Goal: Task Accomplishment & Management: Manage account settings

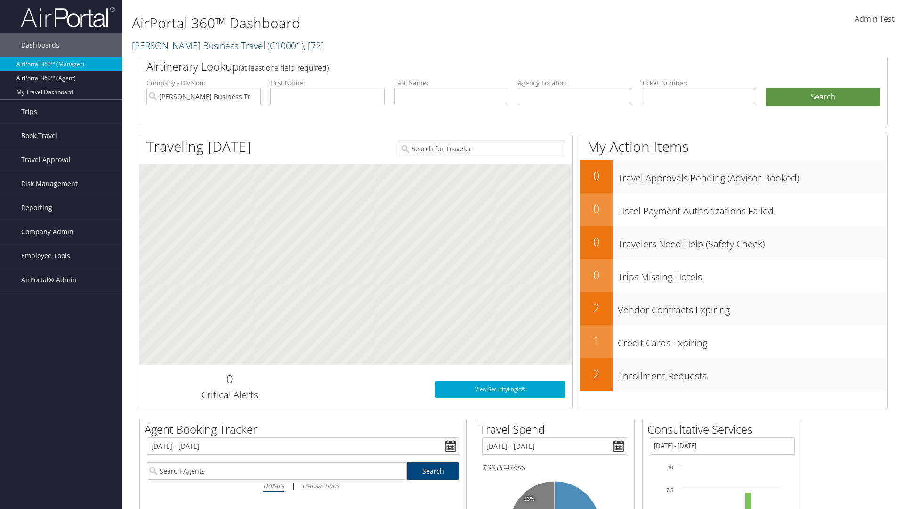
click at [61, 232] on span "Company Admin" at bounding box center [47, 232] width 52 height 24
click at [61, 434] on link "Airtinerary® Settings" at bounding box center [61, 434] width 122 height 14
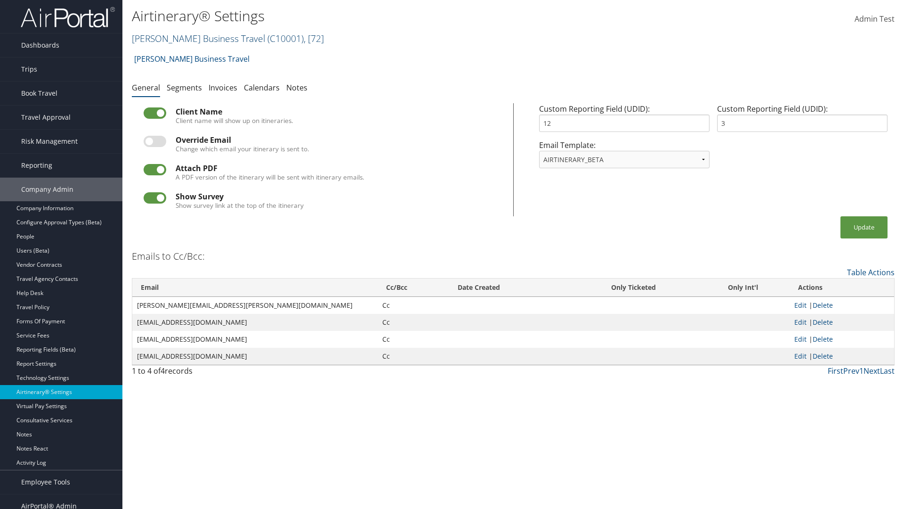
click at [194, 38] on link "[PERSON_NAME] Business Travel ( C10001 ) , [ 72 ]" at bounding box center [228, 38] width 192 height 13
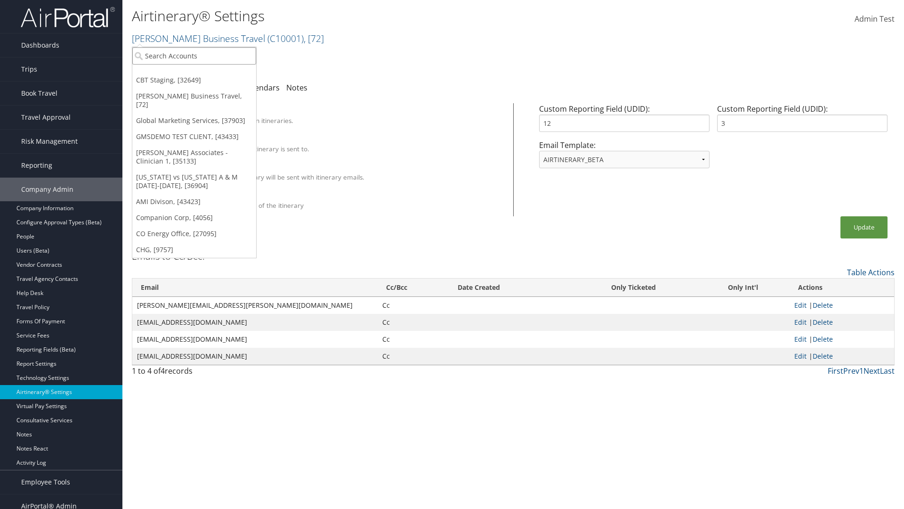
click at [194, 56] on input "search" at bounding box center [194, 55] width 124 height 17
type input "Global Marketing Services"
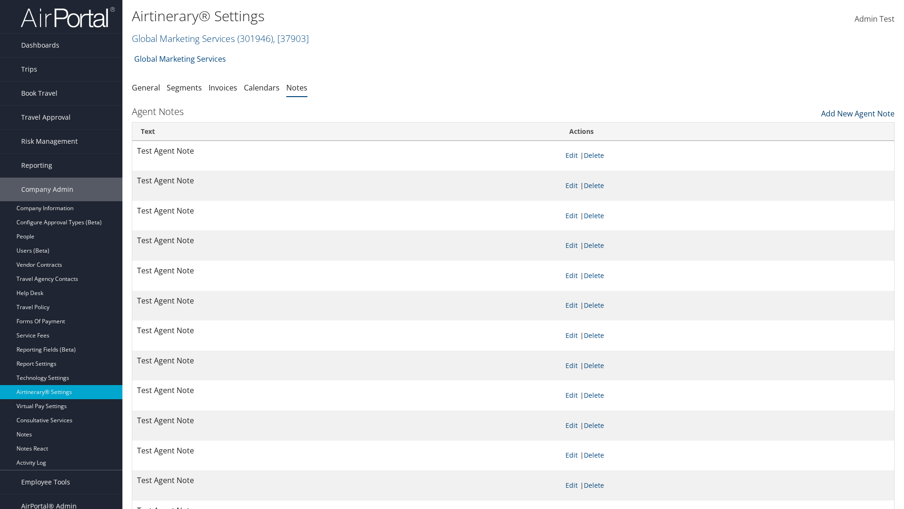
click at [858, 111] on link "Add New Agent Note" at bounding box center [857, 111] width 73 height 16
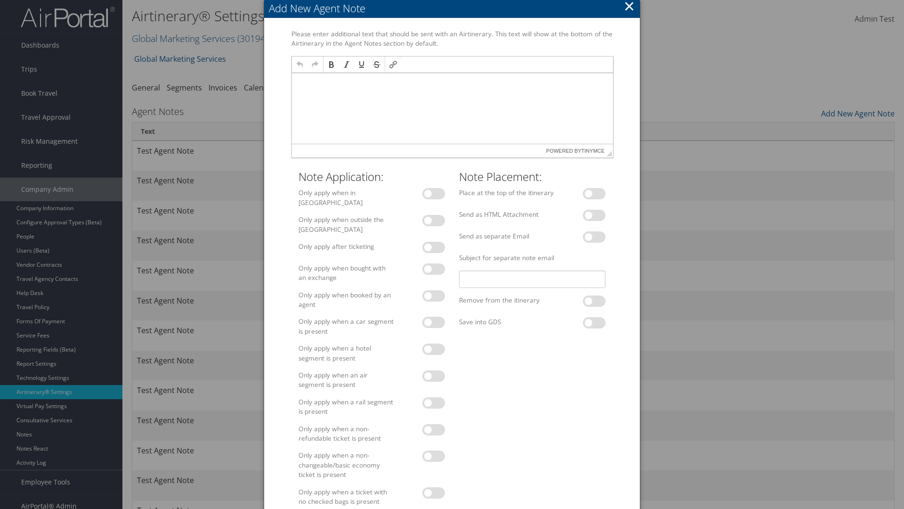
click at [452, 81] on p at bounding box center [452, 82] width 314 height 8
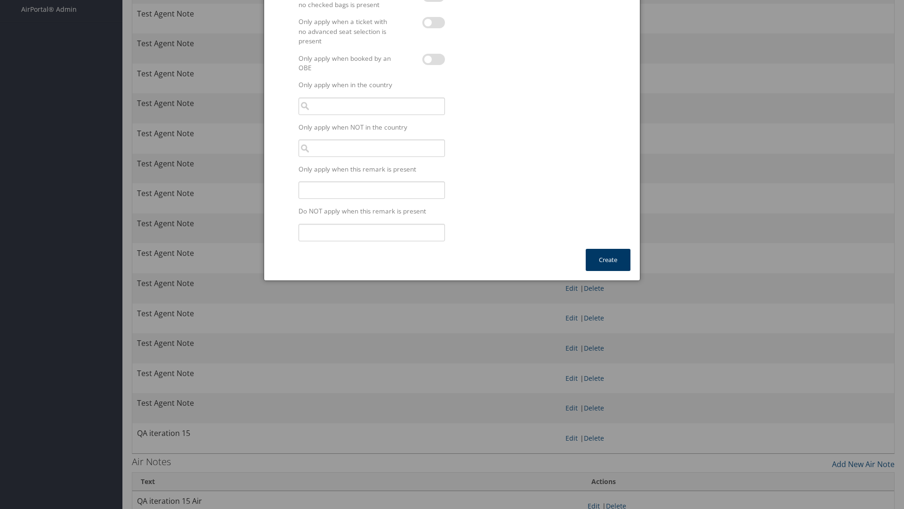
click at [608, 254] on button "Create" at bounding box center [608, 260] width 45 height 22
